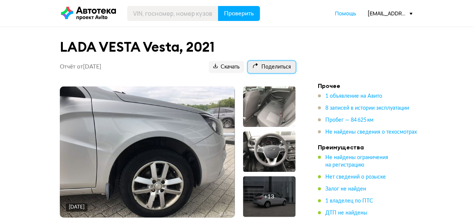
click at [266, 69] on span "Поделиться" at bounding box center [272, 67] width 39 height 7
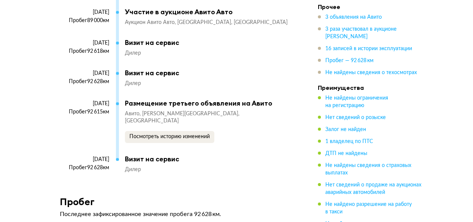
scroll to position [2694, 0]
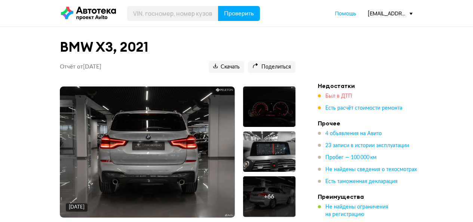
click at [337, 95] on span "Был в ДТП" at bounding box center [338, 96] width 27 height 5
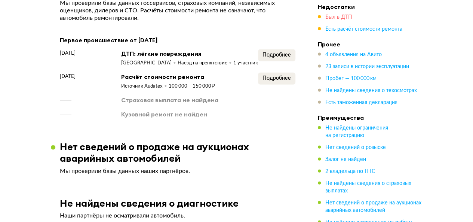
scroll to position [835, 0]
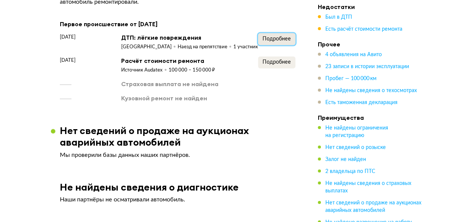
click at [274, 42] on span "Подробнее" at bounding box center [277, 38] width 28 height 5
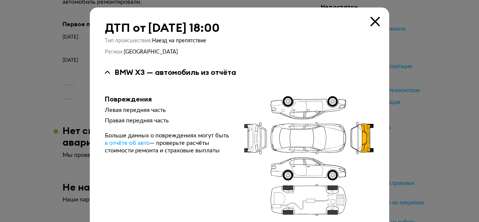
click at [371, 20] on icon at bounding box center [374, 21] width 9 height 9
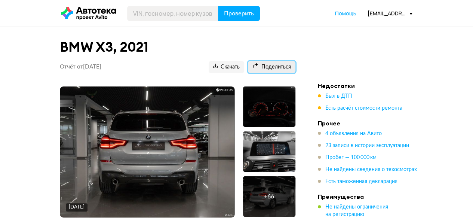
click at [282, 65] on span "Поделиться" at bounding box center [272, 67] width 39 height 7
